Goal: Task Accomplishment & Management: Complete application form

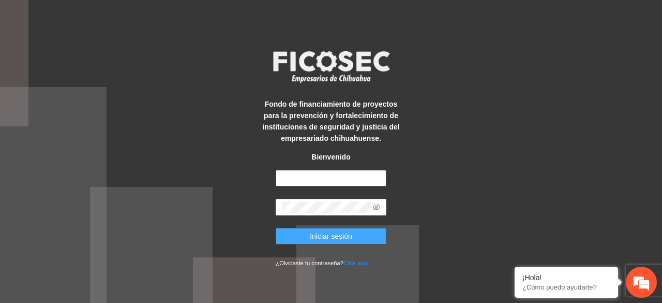
type input "**********"
click at [302, 234] on button "Iniciar sesión" at bounding box center [331, 236] width 110 height 17
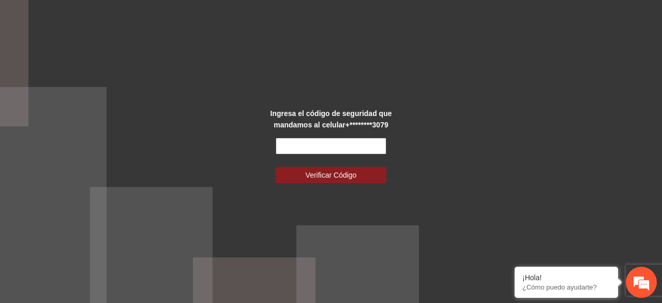
click at [298, 149] on input "text" at bounding box center [331, 146] width 110 height 17
type input "******"
click at [276, 167] on button "Verificar Código" at bounding box center [331, 175] width 110 height 17
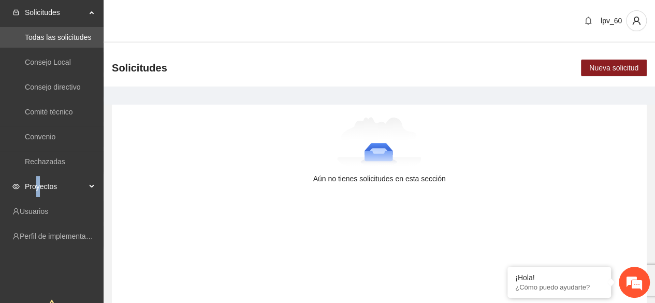
click at [38, 189] on span "Proyectos" at bounding box center [55, 186] width 61 height 21
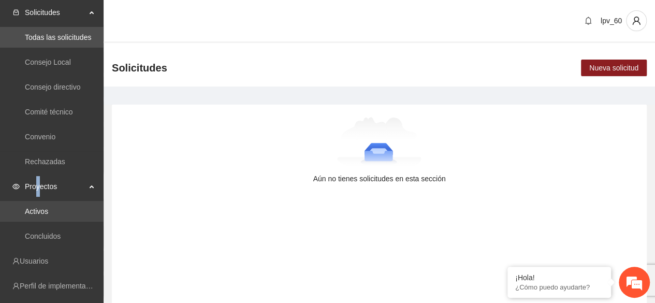
click at [48, 211] on link "Activos" at bounding box center [36, 211] width 23 height 8
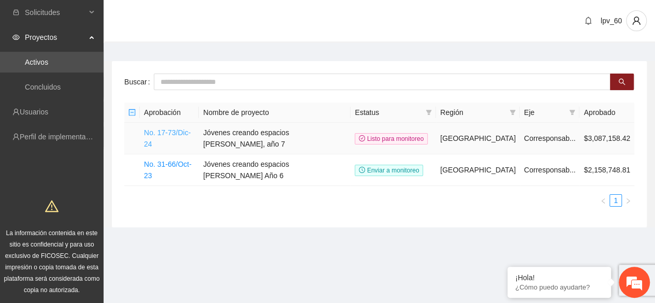
click at [183, 134] on link "No. 17-73/Dic-24" at bounding box center [167, 138] width 47 height 20
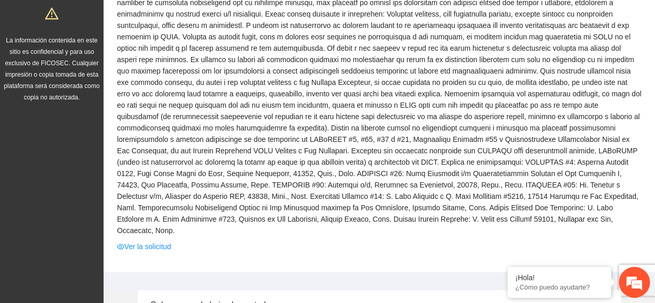
scroll to position [207, 0]
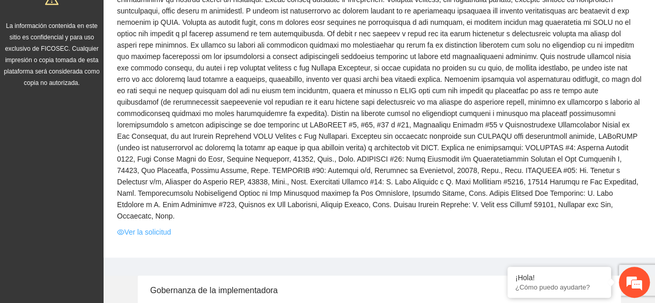
click at [165, 226] on link "Ver la solicitud" at bounding box center [144, 231] width 54 height 11
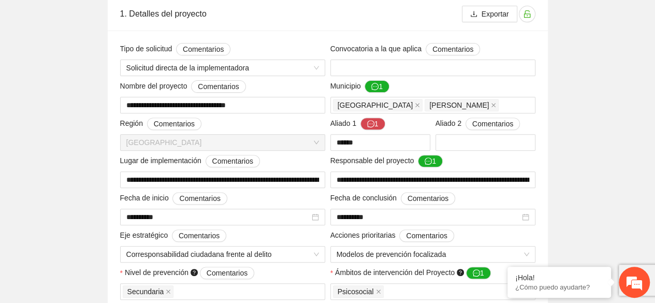
scroll to position [155, 0]
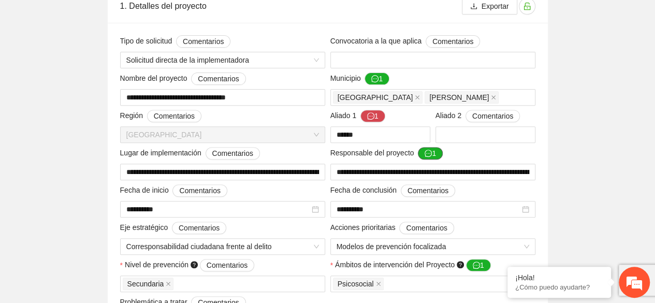
click at [430, 152] on icon "message" at bounding box center [427, 153] width 7 height 7
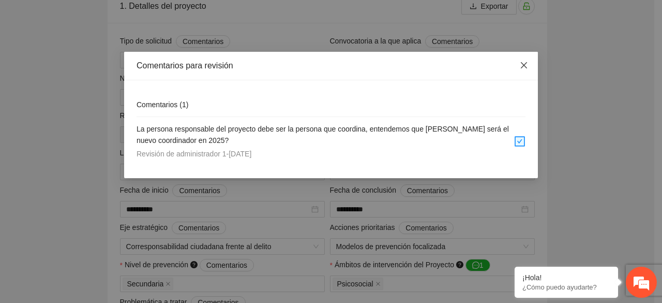
click at [521, 62] on span "Close" at bounding box center [524, 66] width 28 height 28
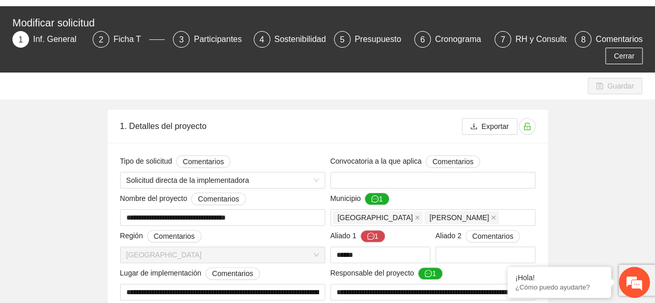
scroll to position [0, 0]
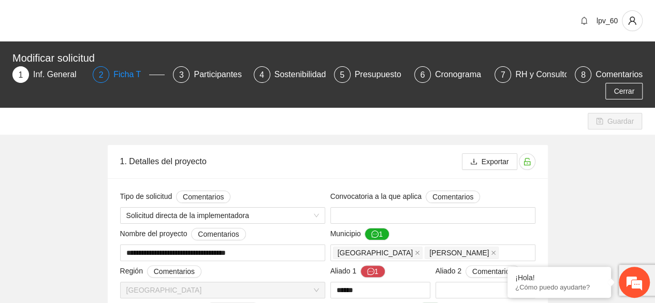
click at [136, 80] on div "Ficha T" at bounding box center [131, 74] width 36 height 17
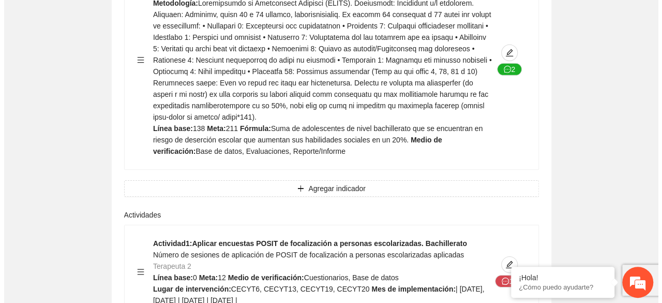
scroll to position [1656, 0]
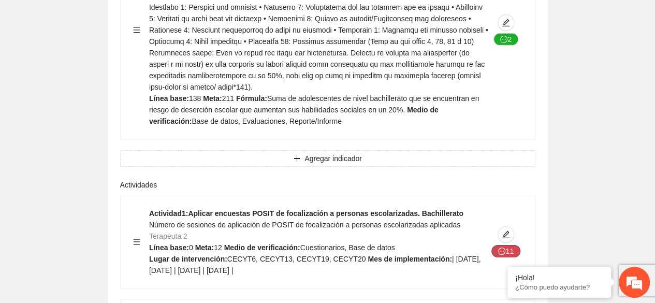
click at [497, 245] on button "11" at bounding box center [505, 251] width 29 height 12
click at [501, 247] on icon "message" at bounding box center [501, 250] width 7 height 7
click at [505, 247] on icon "message" at bounding box center [501, 250] width 7 height 7
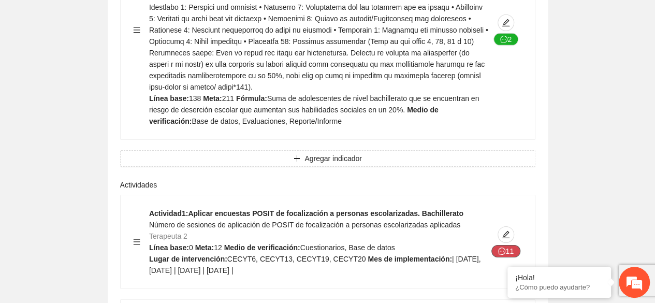
click at [505, 247] on icon "message" at bounding box center [501, 250] width 7 height 7
click at [509, 230] on icon "edit" at bounding box center [506, 234] width 8 height 8
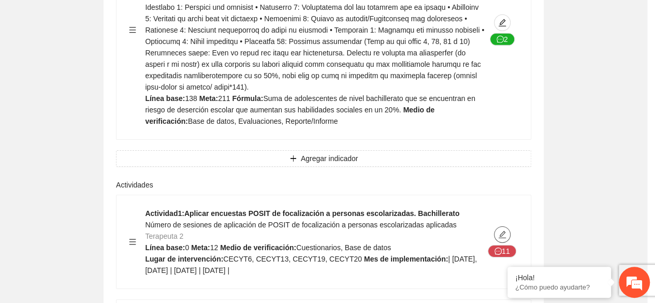
type textarea "**********"
type input "**********"
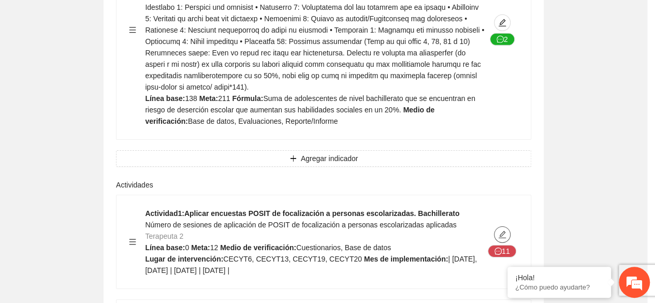
type input "**********"
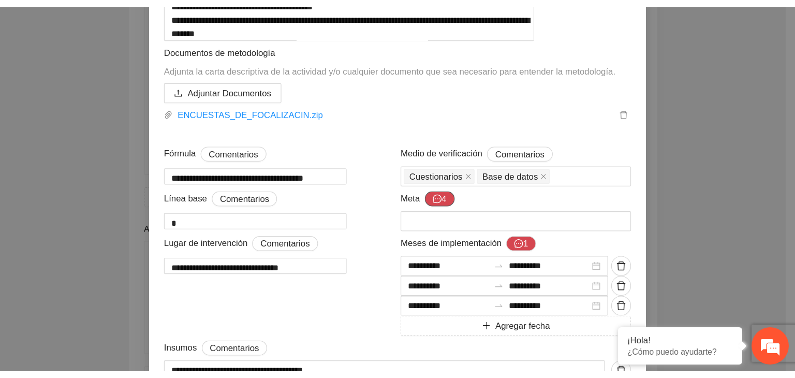
scroll to position [362, 0]
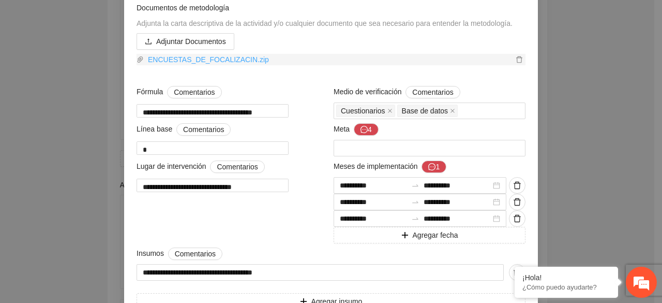
click at [212, 65] on link "ENCUESTAS_DE_FOCALIZACIN.zip" at bounding box center [329, 59] width 370 height 11
